Goal: Information Seeking & Learning: Learn about a topic

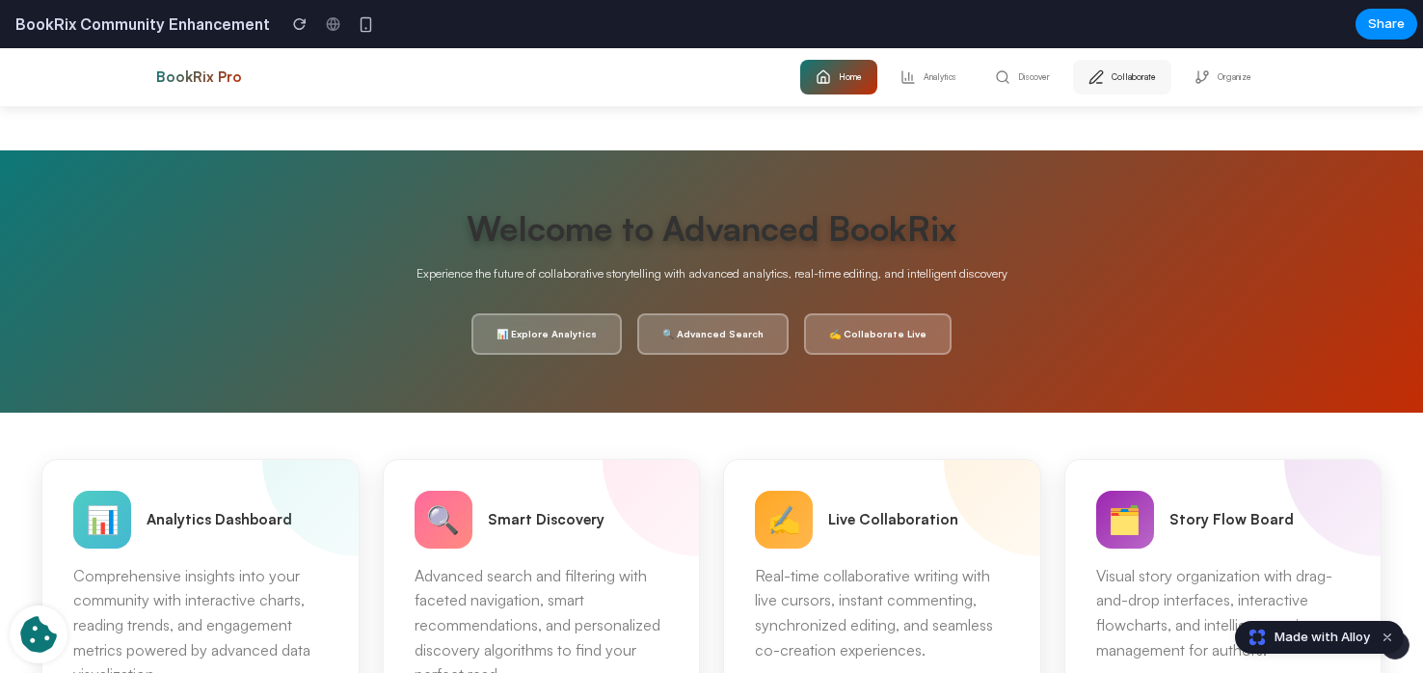
click at [1088, 77] on icon at bounding box center [1095, 76] width 15 height 15
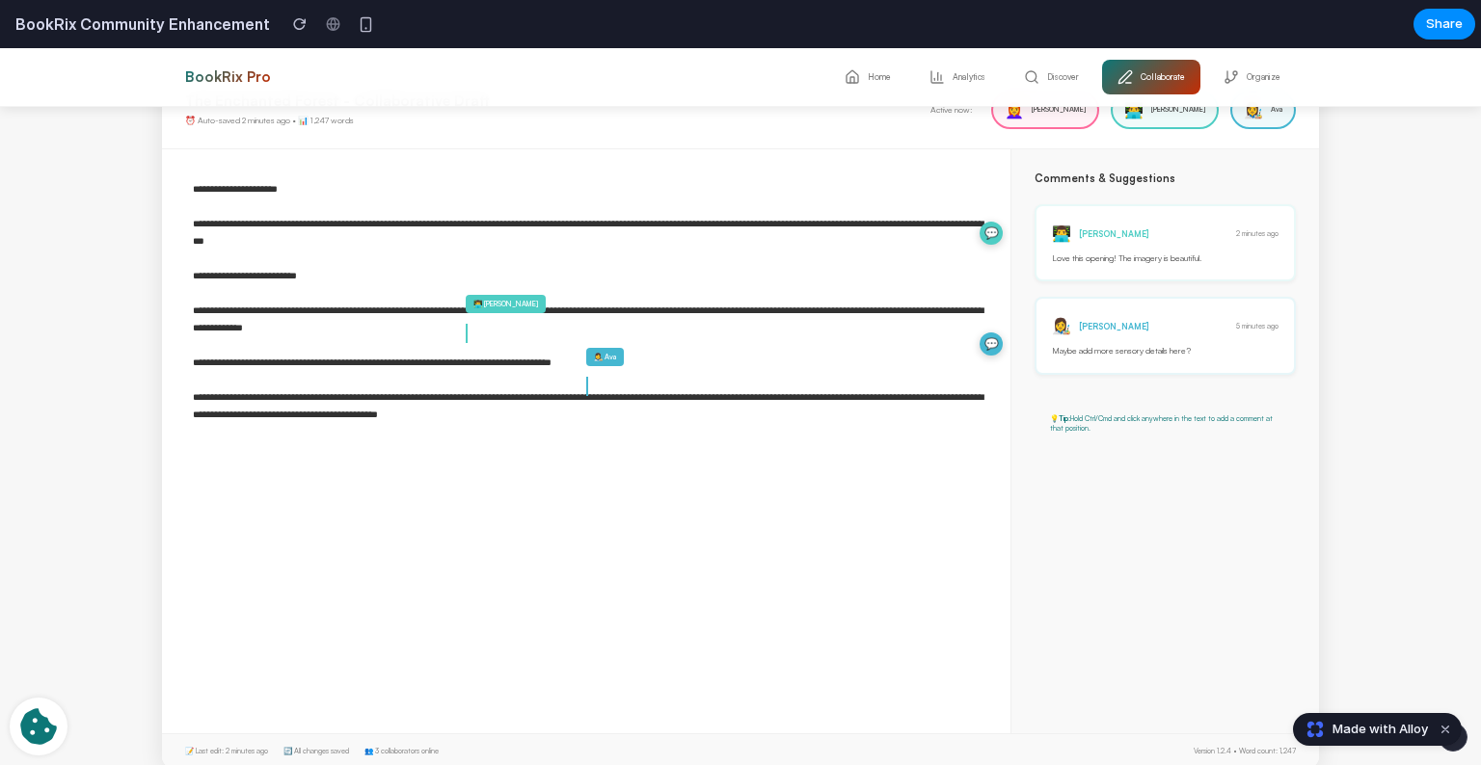
click at [1141, 235] on div "👨‍💻 [PERSON_NAME] 2 minutes ago" at bounding box center [1165, 233] width 227 height 23
click at [1136, 294] on div "👨‍💻 [PERSON_NAME] 2 minutes ago Love this opening! The imagery is beautiful. 👩‍…" at bounding box center [1164, 289] width 261 height 171
click at [1070, 398] on div "💡 Tip: Hold Ctrl/Cmd and click anywhere in the text to add a comment at that po…" at bounding box center [1164, 423] width 261 height 51
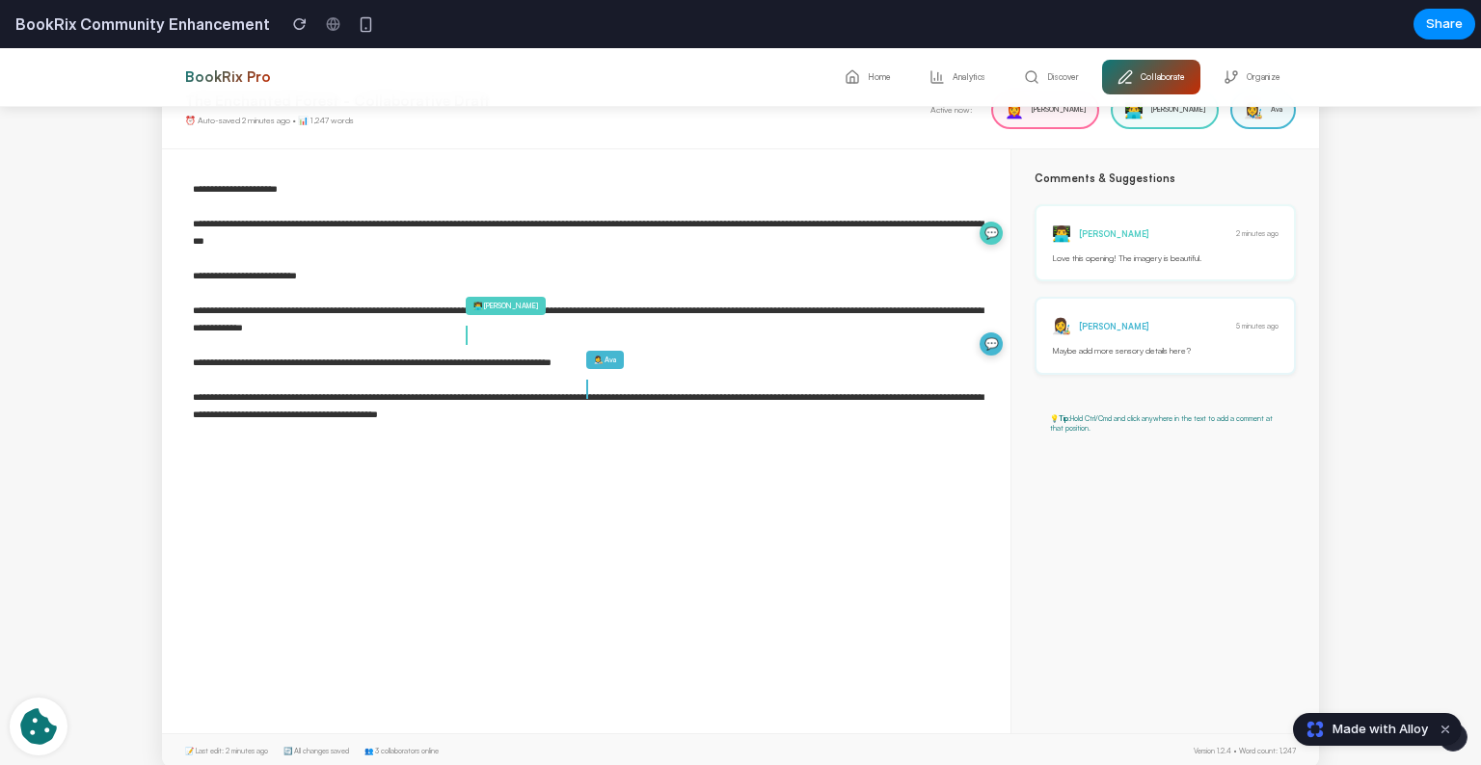
click at [1185, 127] on div "👨‍💻 [PERSON_NAME]" at bounding box center [1165, 110] width 108 height 39
click at [1191, 121] on div "👨‍💻 [PERSON_NAME]" at bounding box center [1165, 110] width 108 height 39
click at [1273, 112] on span "Ava" at bounding box center [1277, 109] width 12 height 11
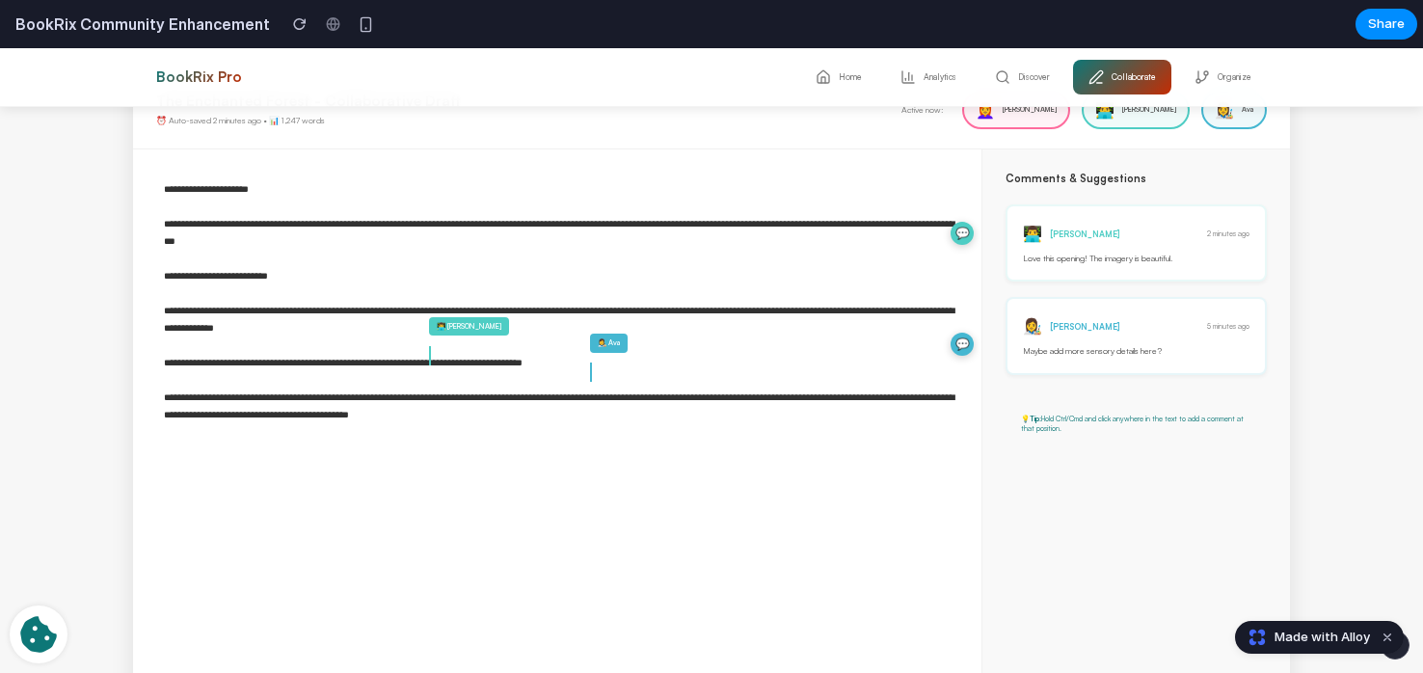
click at [1085, 174] on h3 "Comments & Suggestions" at bounding box center [1135, 179] width 261 height 13
click at [1030, 76] on button "Discover" at bounding box center [1022, 77] width 86 height 35
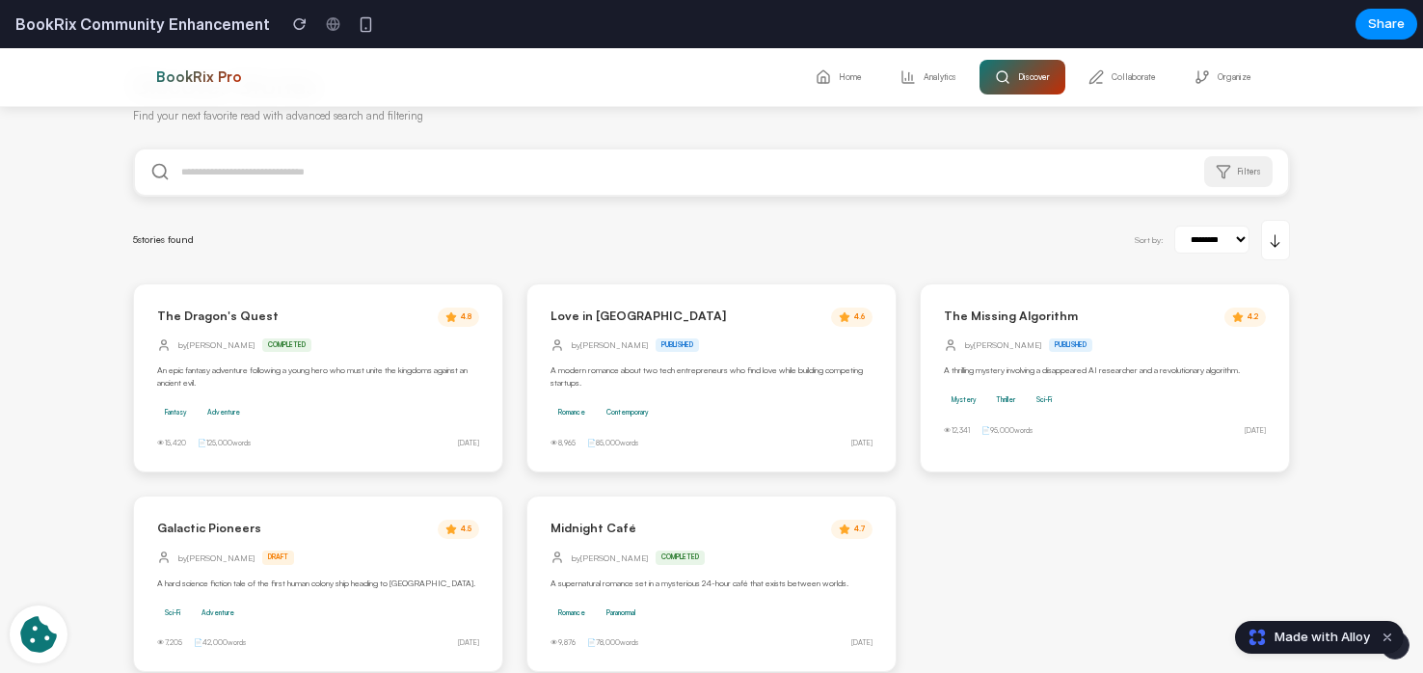
click at [297, 176] on input "text" at bounding box center [711, 171] width 1153 height 45
click at [296, 176] on input "text" at bounding box center [711, 171] width 1153 height 45
